Goal: Task Accomplishment & Management: Complete application form

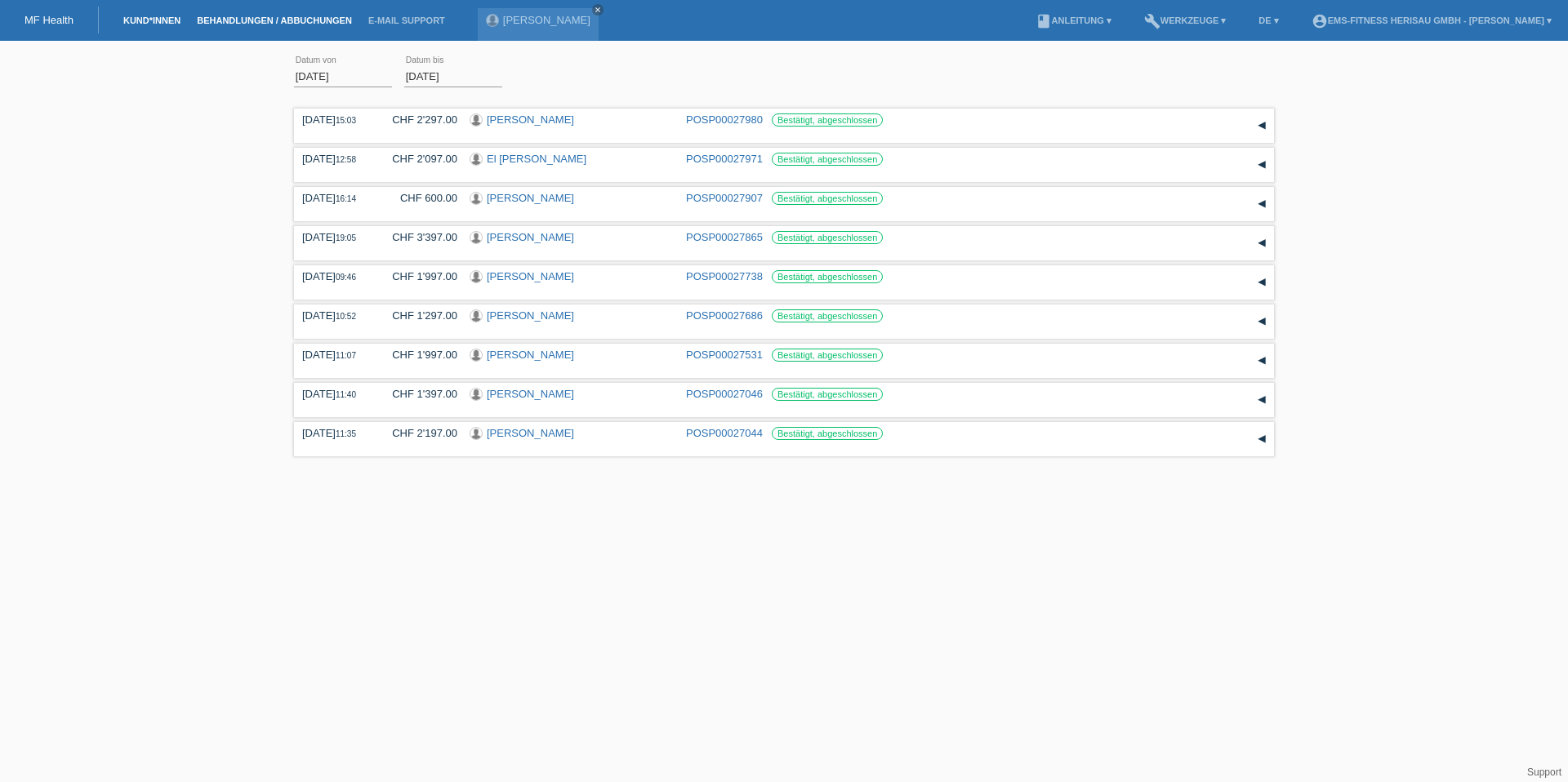
click at [145, 18] on link "Kund*innen" at bounding box center [152, 21] width 73 height 10
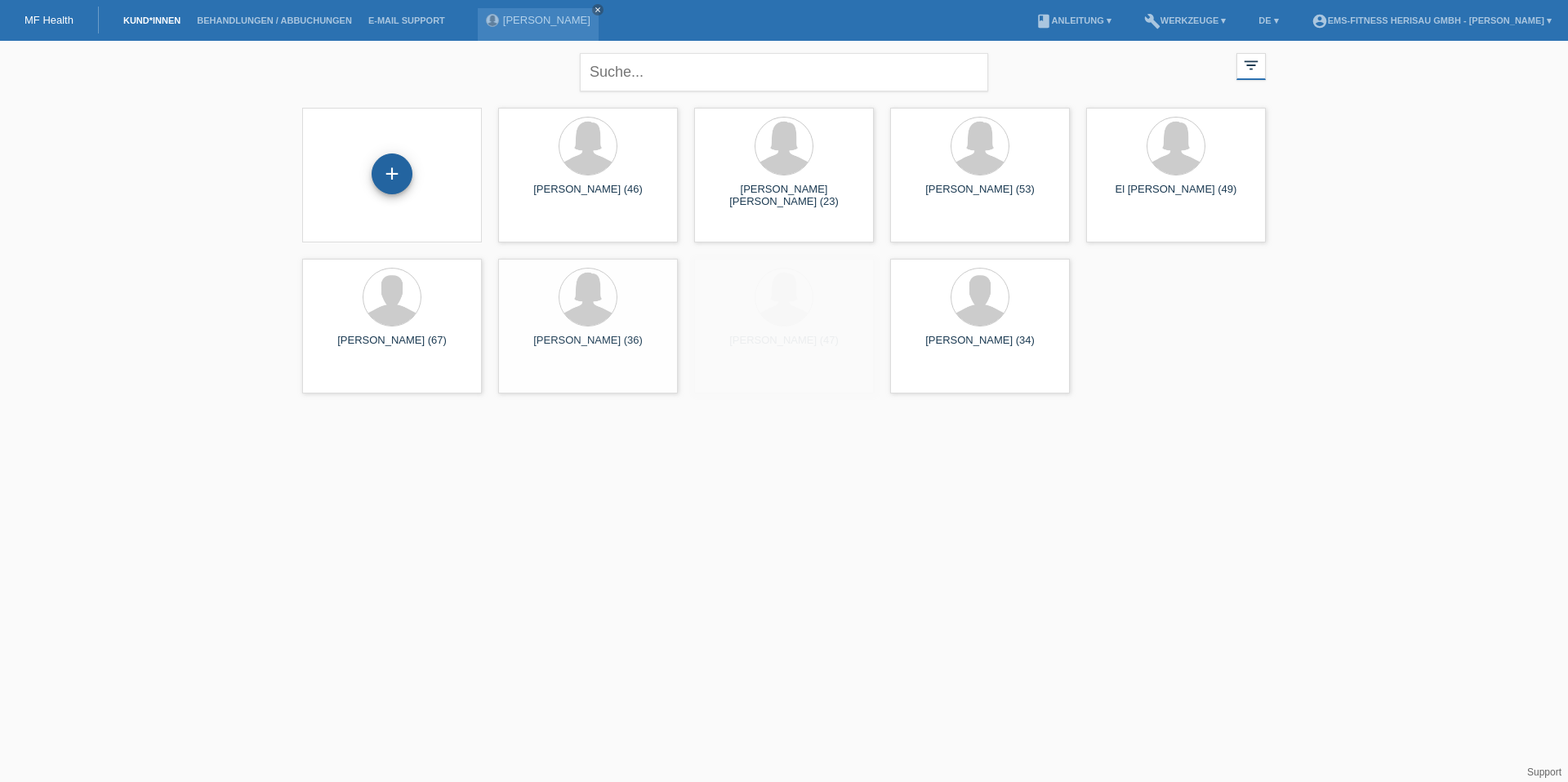
click at [401, 172] on div "+" at bounding box center [392, 174] width 39 height 28
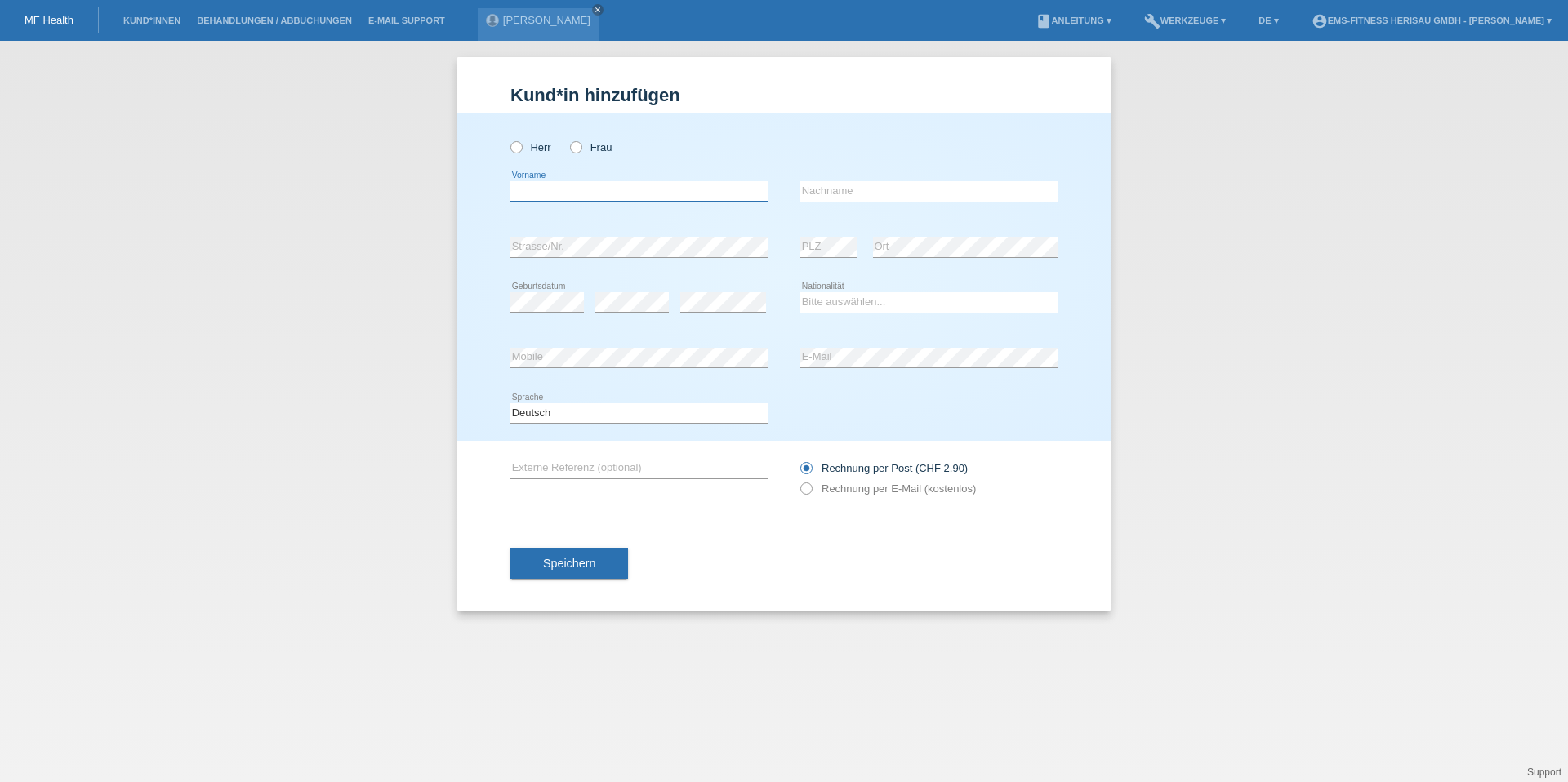
click at [554, 196] on input "text" at bounding box center [639, 192] width 257 height 21
type input "[PERSON_NAME]"
type input "Schütz"
select select "CH"
click at [537, 562] on button "Speichern" at bounding box center [569, 563] width 118 height 31
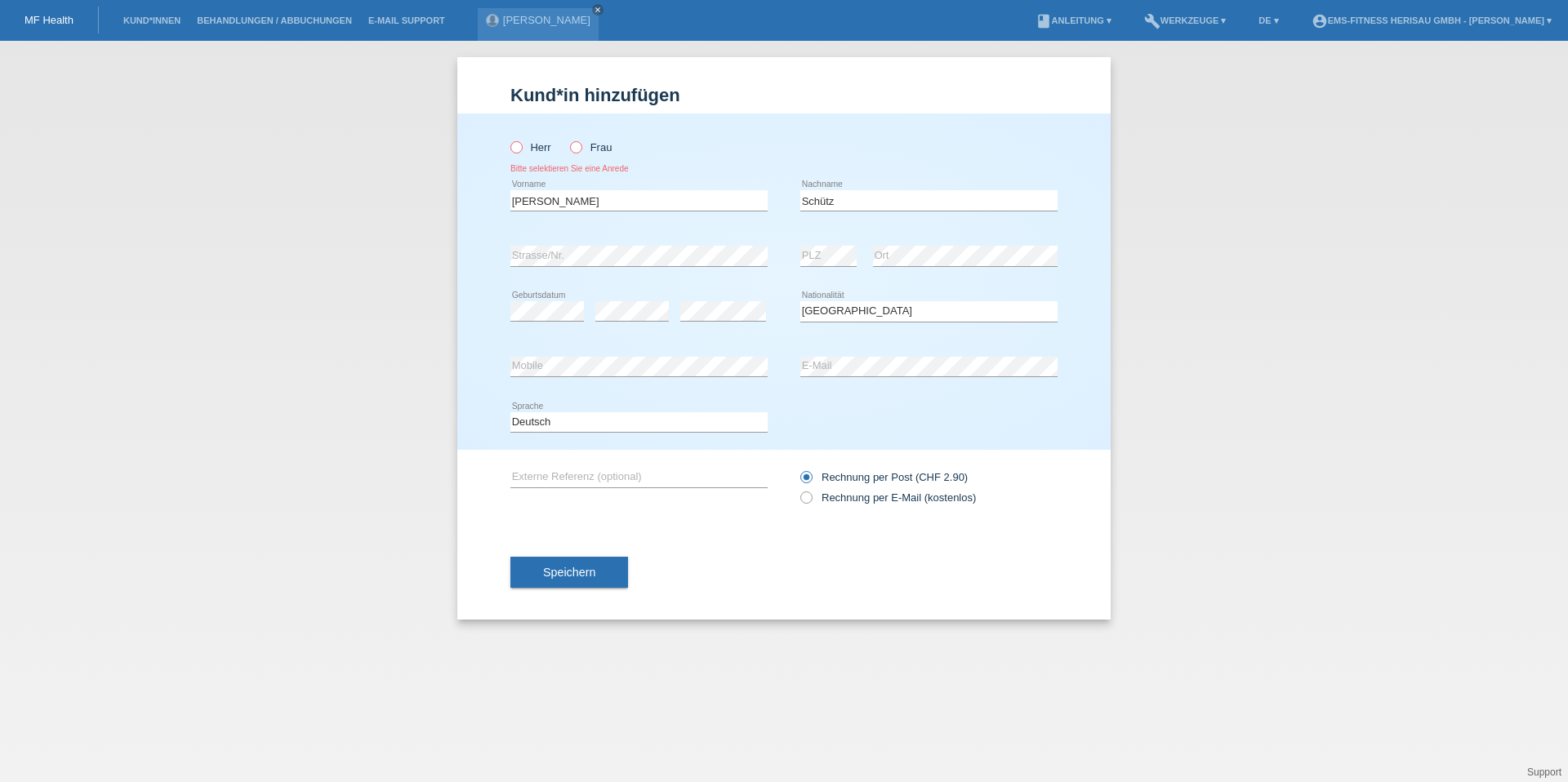
click at [586, 145] on label "Frau" at bounding box center [590, 147] width 41 height 12
click at [581, 145] on input "Frau" at bounding box center [575, 146] width 11 height 11
radio input "true"
click at [588, 564] on button "Speichern" at bounding box center [569, 572] width 118 height 31
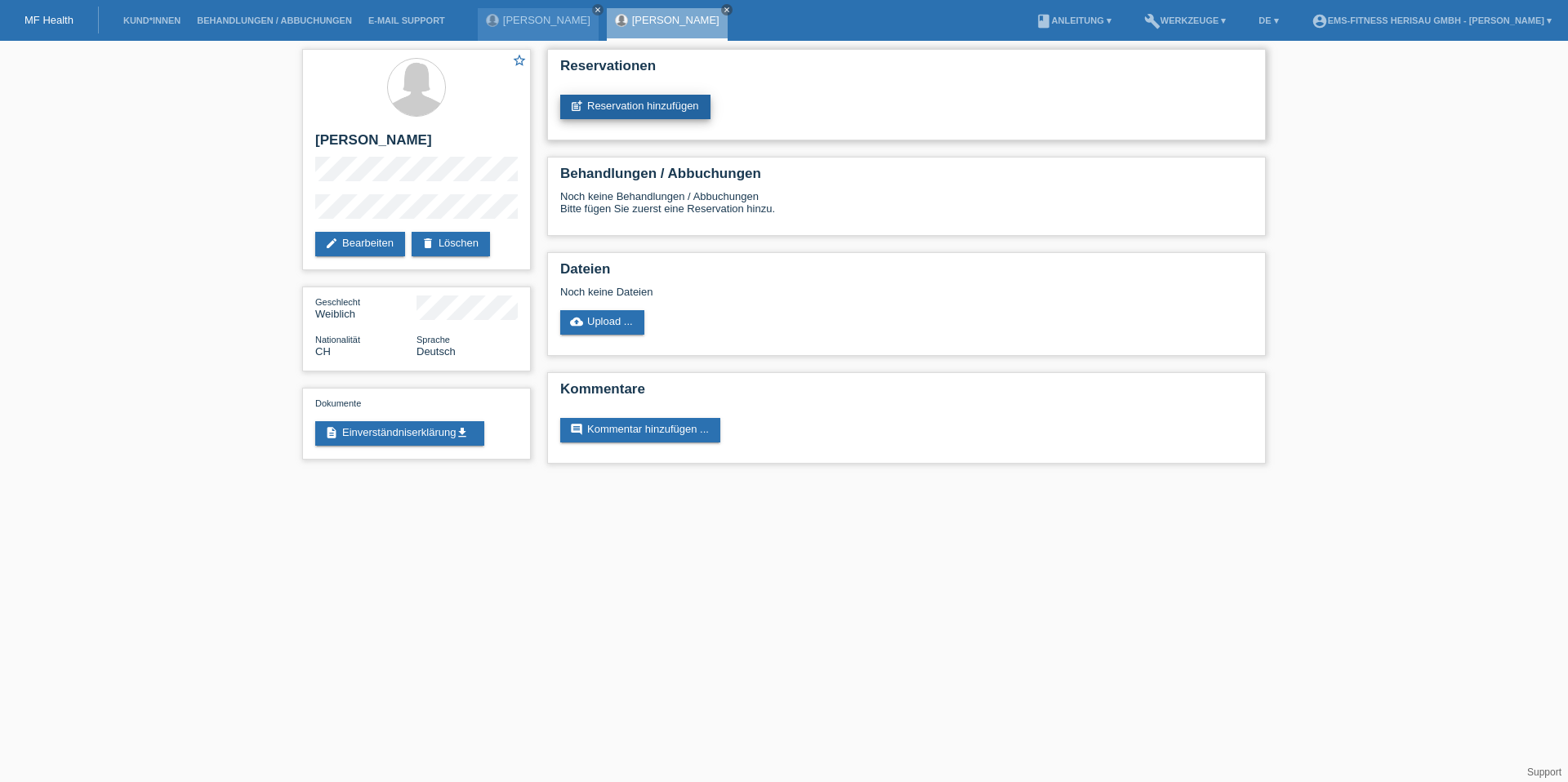
click at [645, 101] on link "post_add Reservation hinzufügen" at bounding box center [635, 107] width 150 height 25
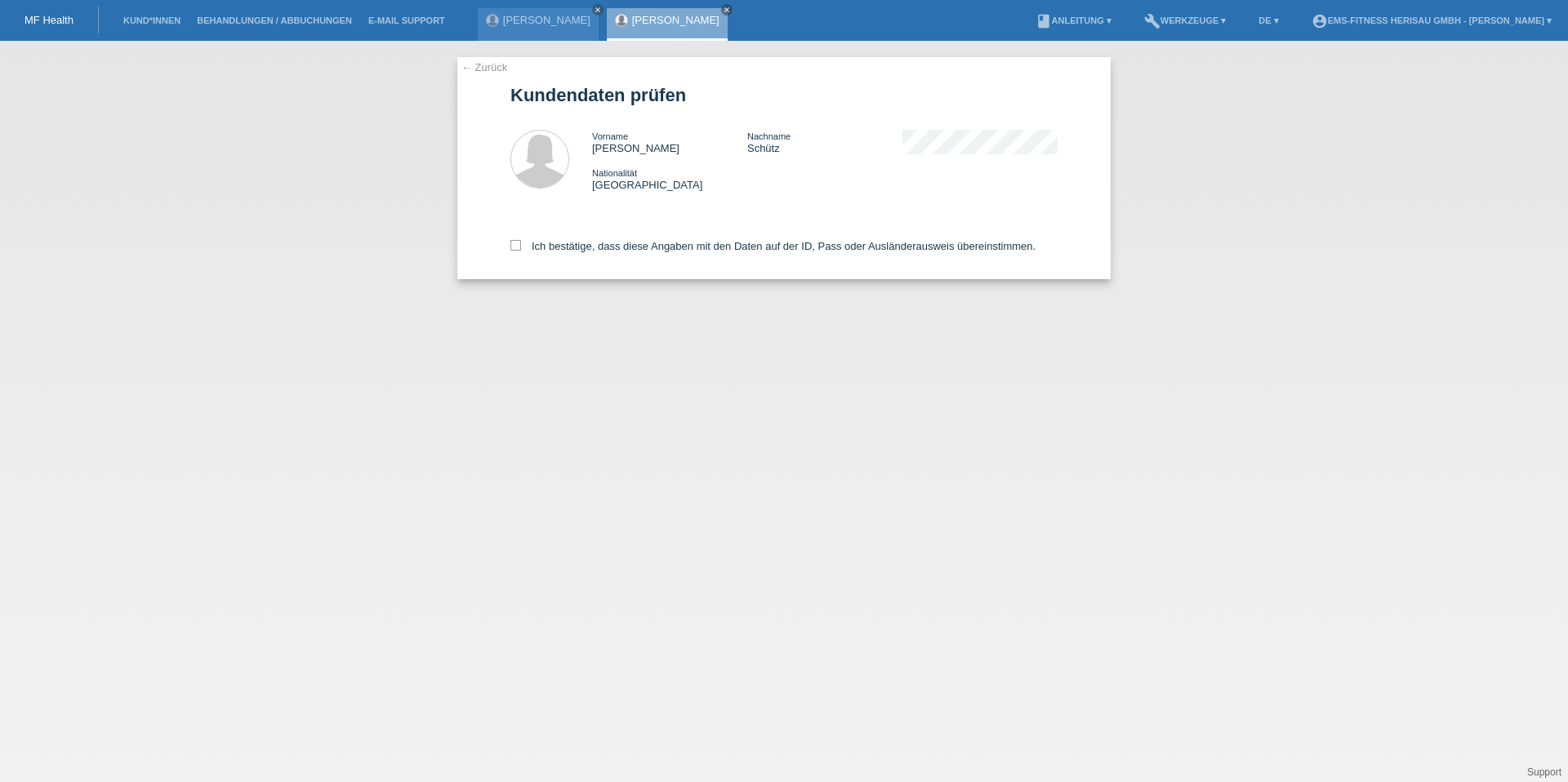
click at [599, 260] on div "Ich bestätige, dass diese Angaben mit den Daten auf der ID, Pass oder Ausländer…" at bounding box center [784, 243] width 547 height 72
click at [601, 249] on label "Ich bestätige, dass diese Angaben mit den Daten auf der ID, Pass oder Ausländer…" at bounding box center [773, 246] width 525 height 12
click at [521, 249] on input "Ich bestätige, dass diese Angaben mit den Daten auf der ID, Pass oder Ausländer…" at bounding box center [515, 245] width 11 height 11
checkbox input "true"
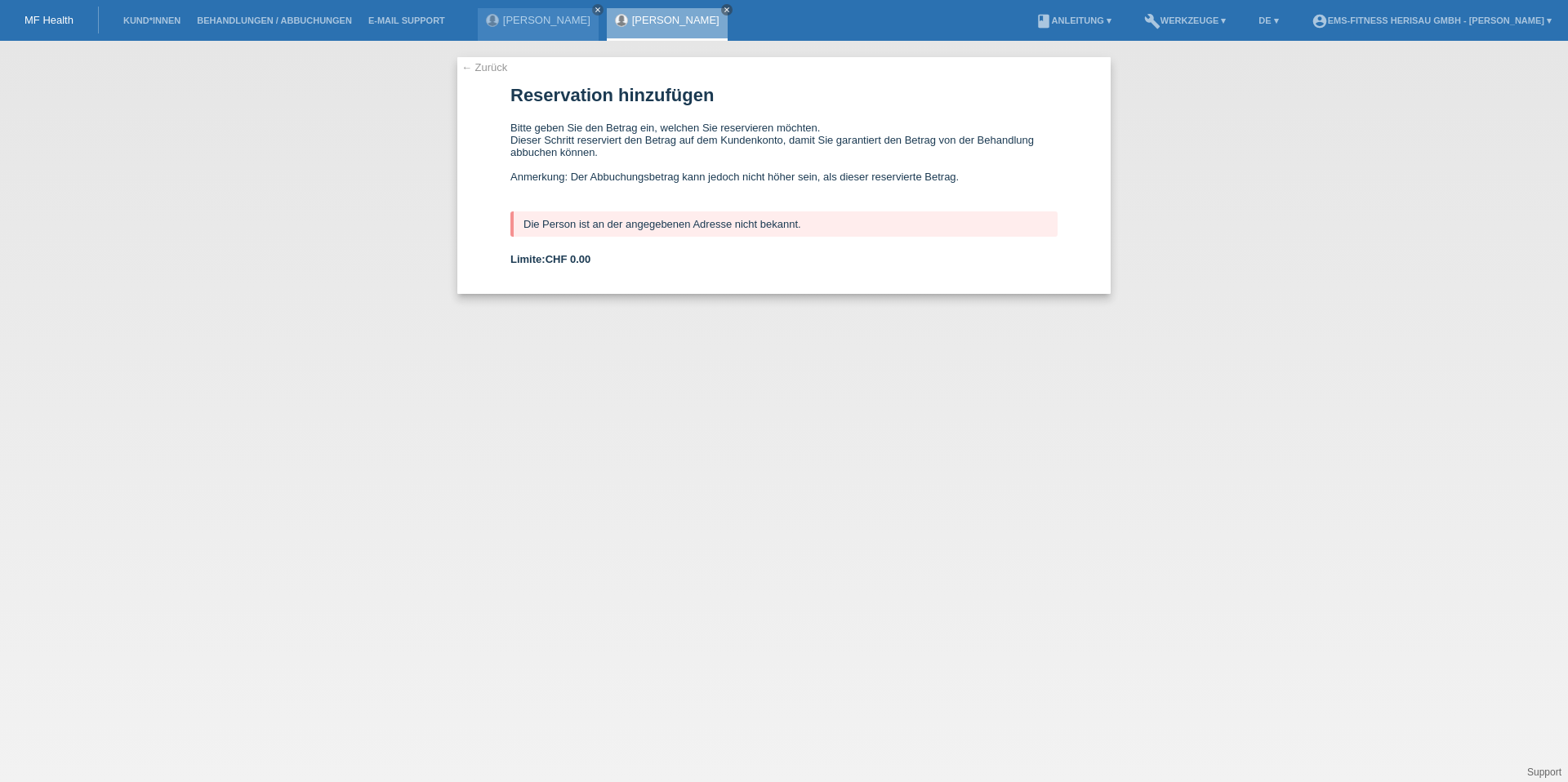
click at [494, 63] on link "← Zurück" at bounding box center [484, 67] width 45 height 12
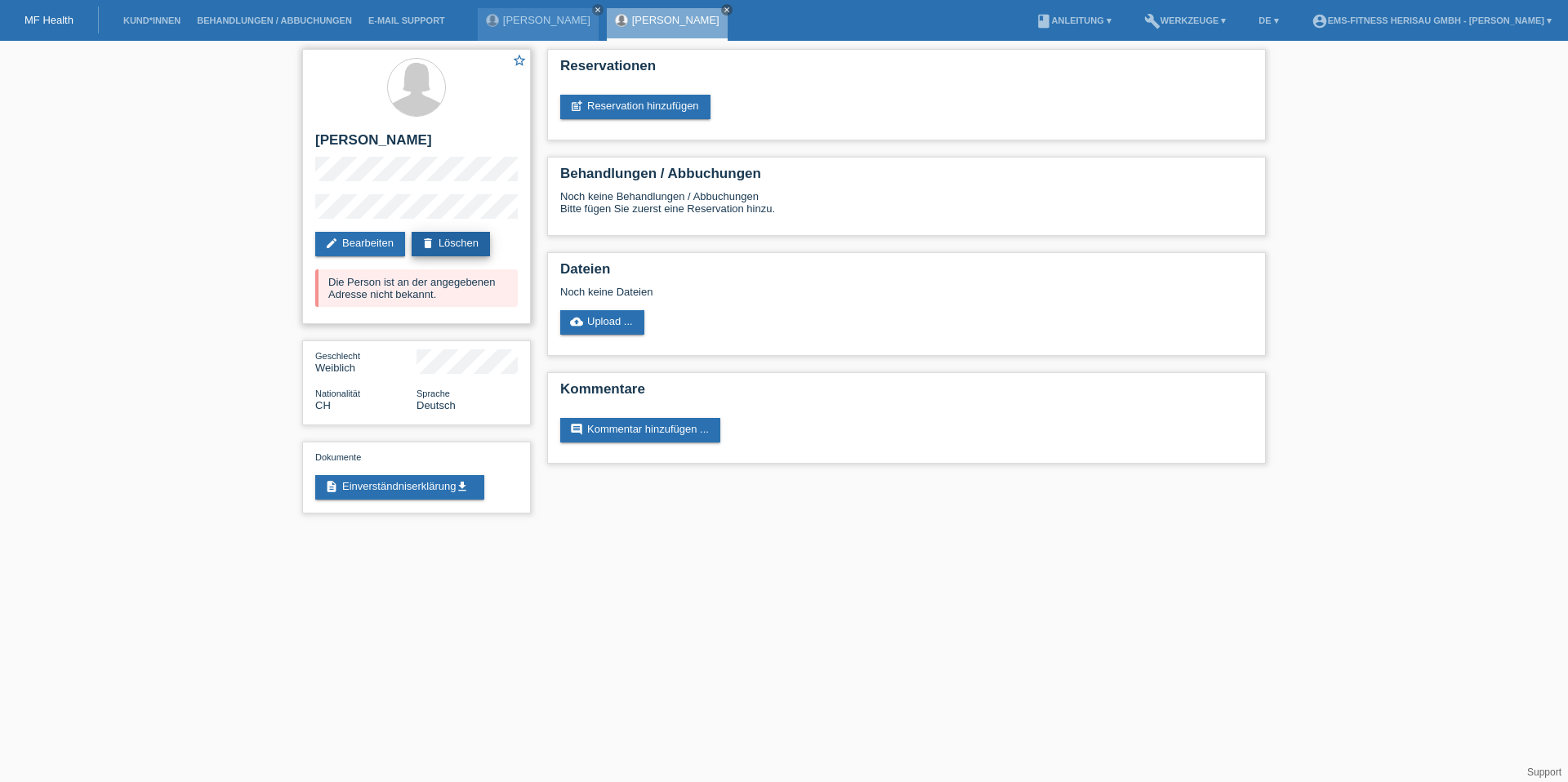
click at [452, 238] on link "delete Löschen" at bounding box center [450, 244] width 78 height 25
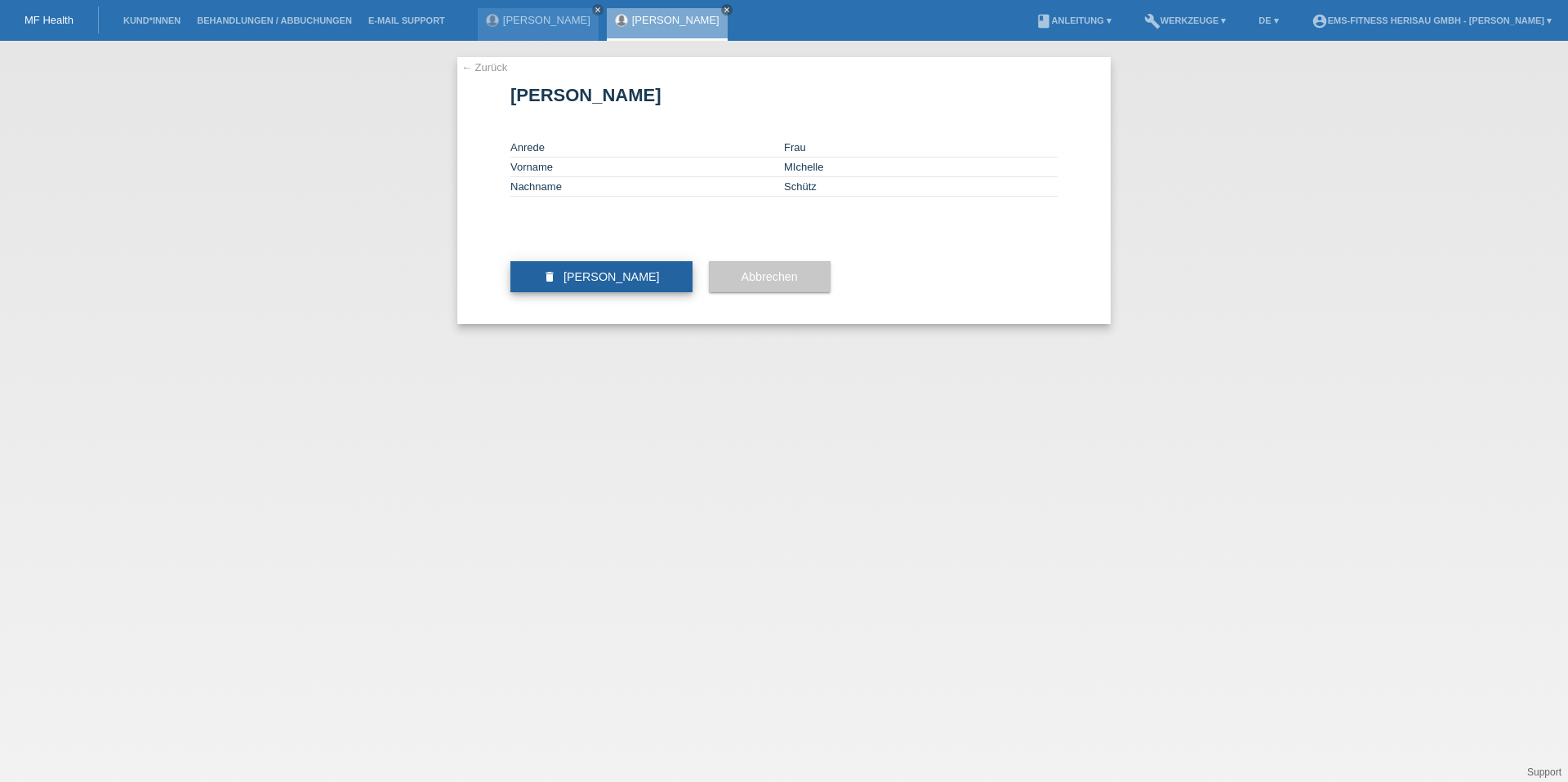
click at [620, 283] on span "Kundin löschen" at bounding box center [612, 276] width 97 height 13
